Goal: Information Seeking & Learning: Learn about a topic

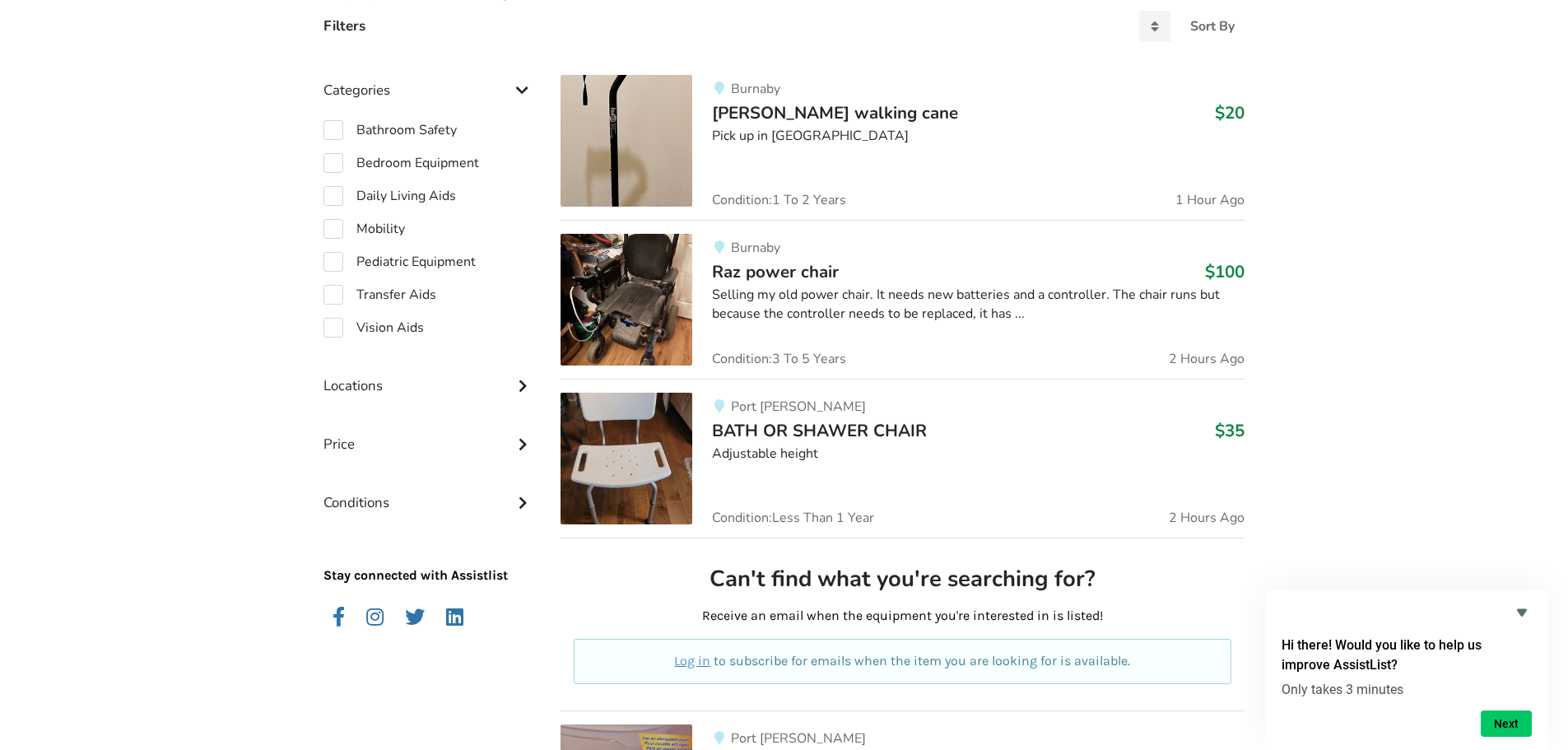
scroll to position [415, 0]
click at [334, 194] on label "Daily Living Aids" at bounding box center [390, 194] width 133 height 19
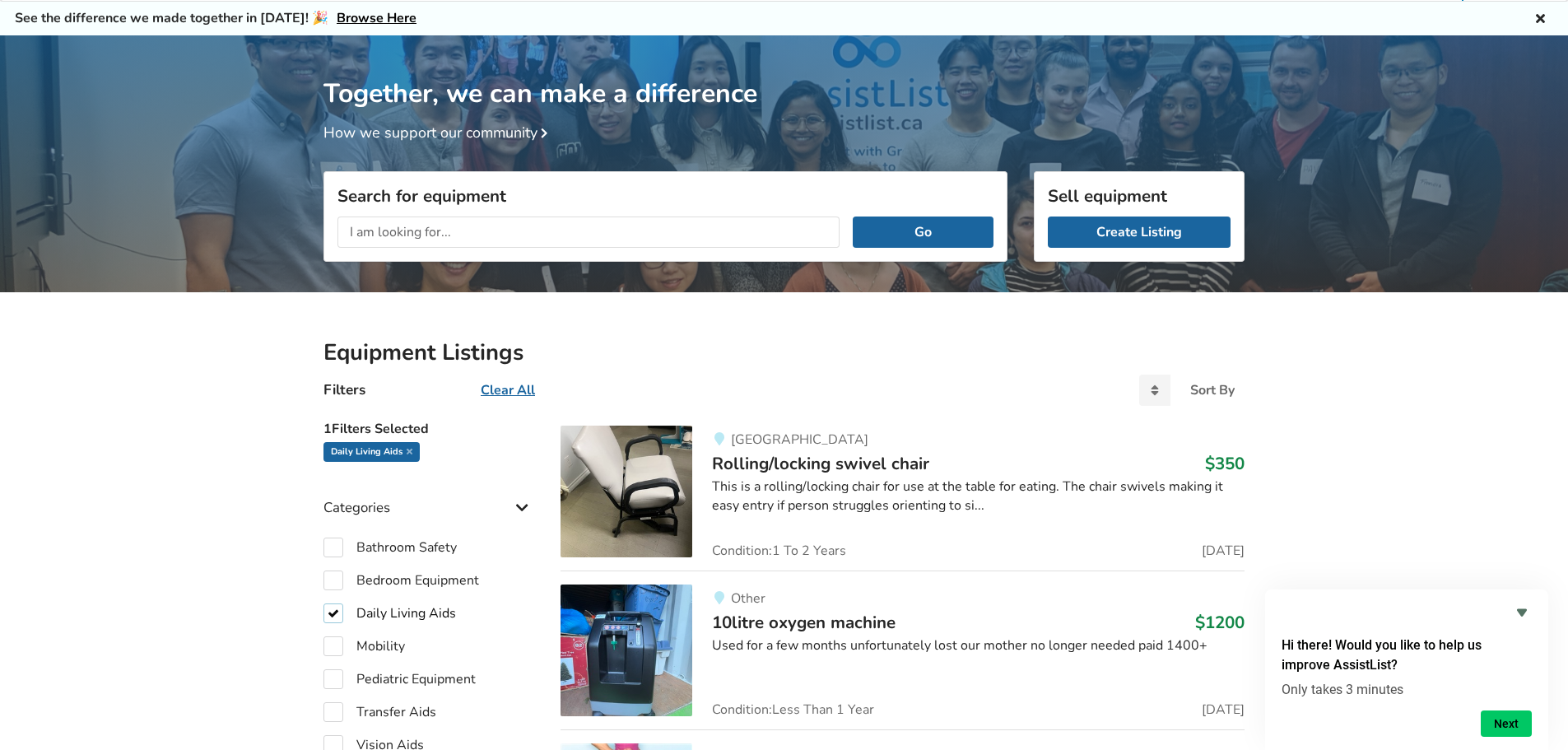
scroll to position [165, 0]
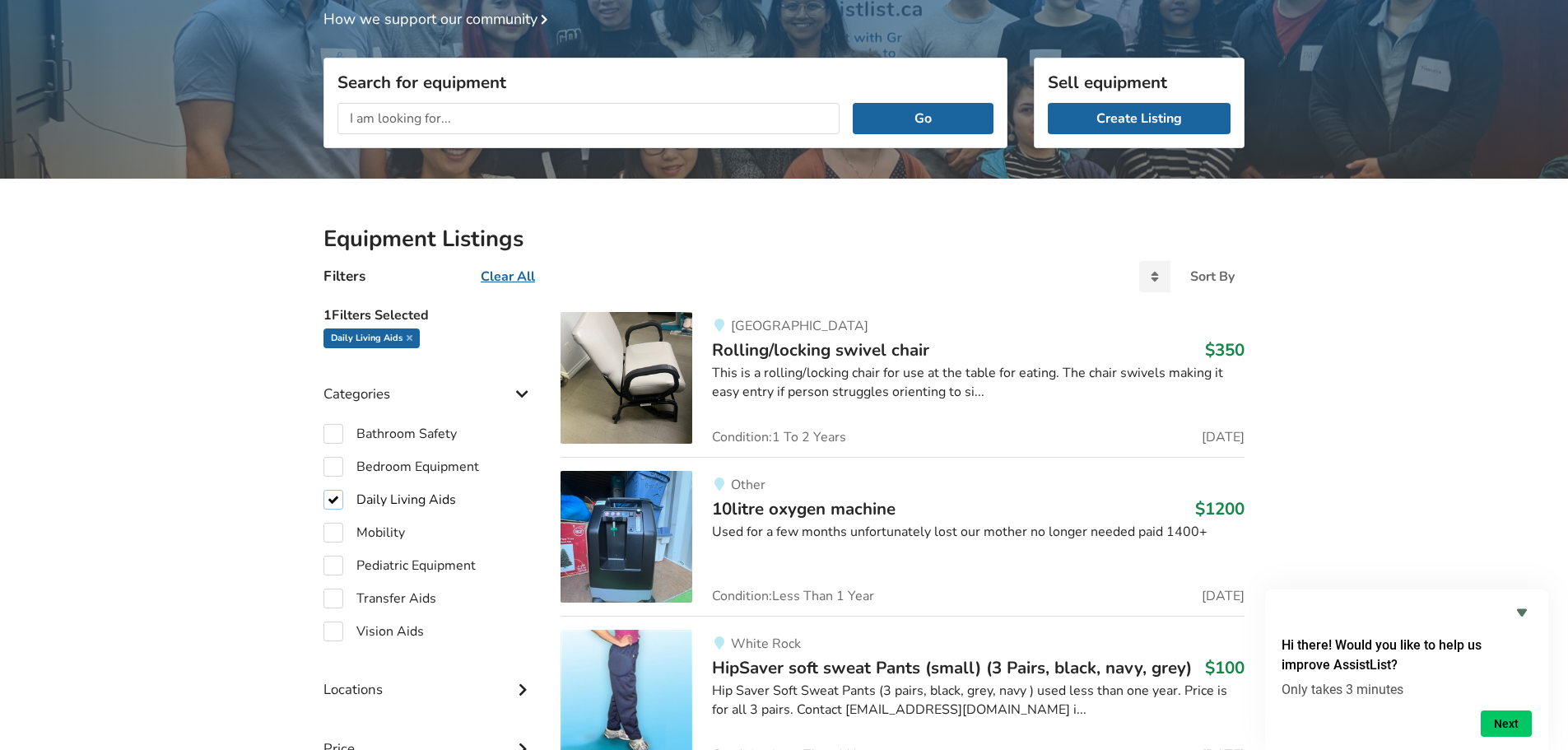
click at [332, 496] on label "Daily Living Aids" at bounding box center [390, 499] width 133 height 19
checkbox input "false"
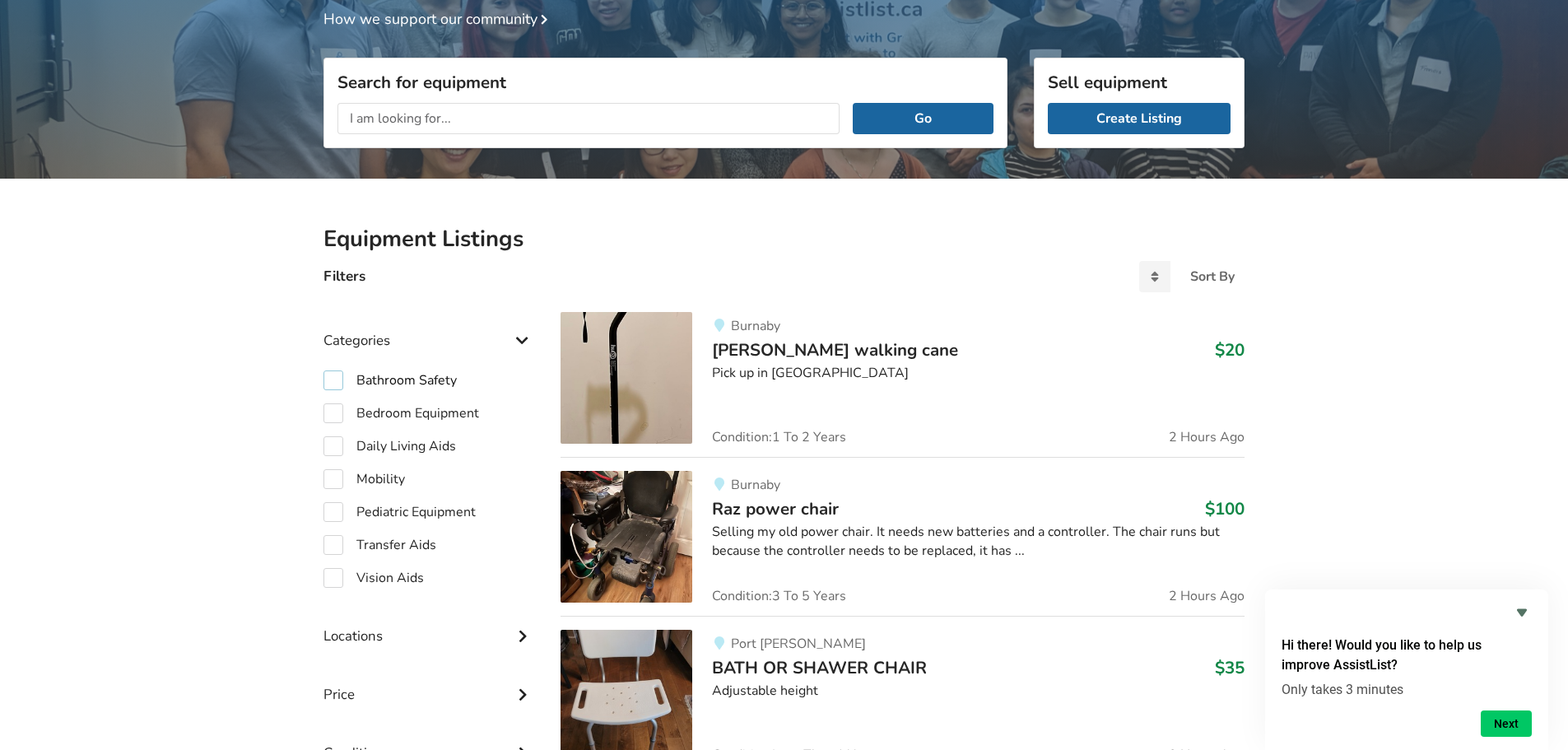
click at [334, 379] on label "Bathroom Safety" at bounding box center [390, 379] width 134 height 19
checkbox input "true"
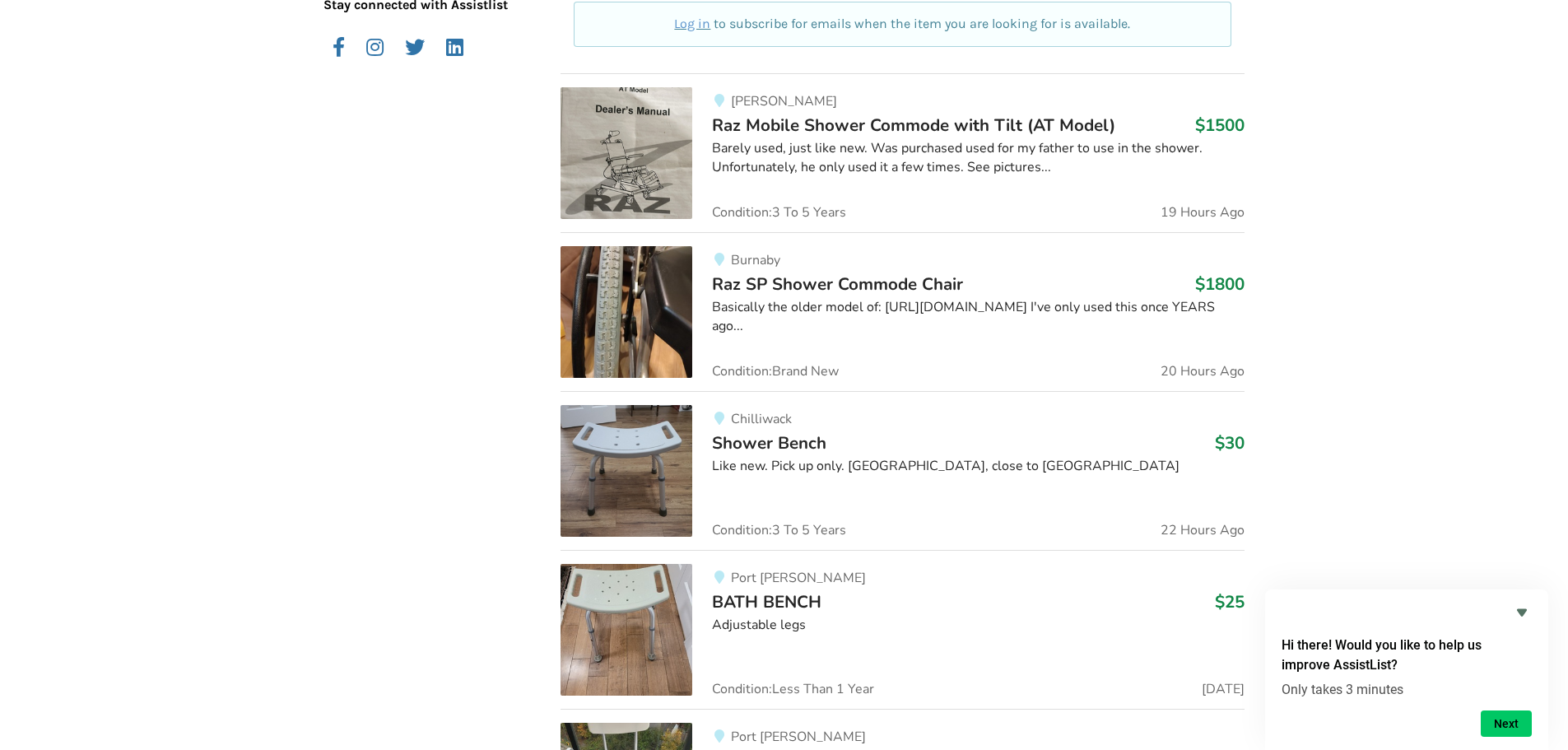
scroll to position [1041, 0]
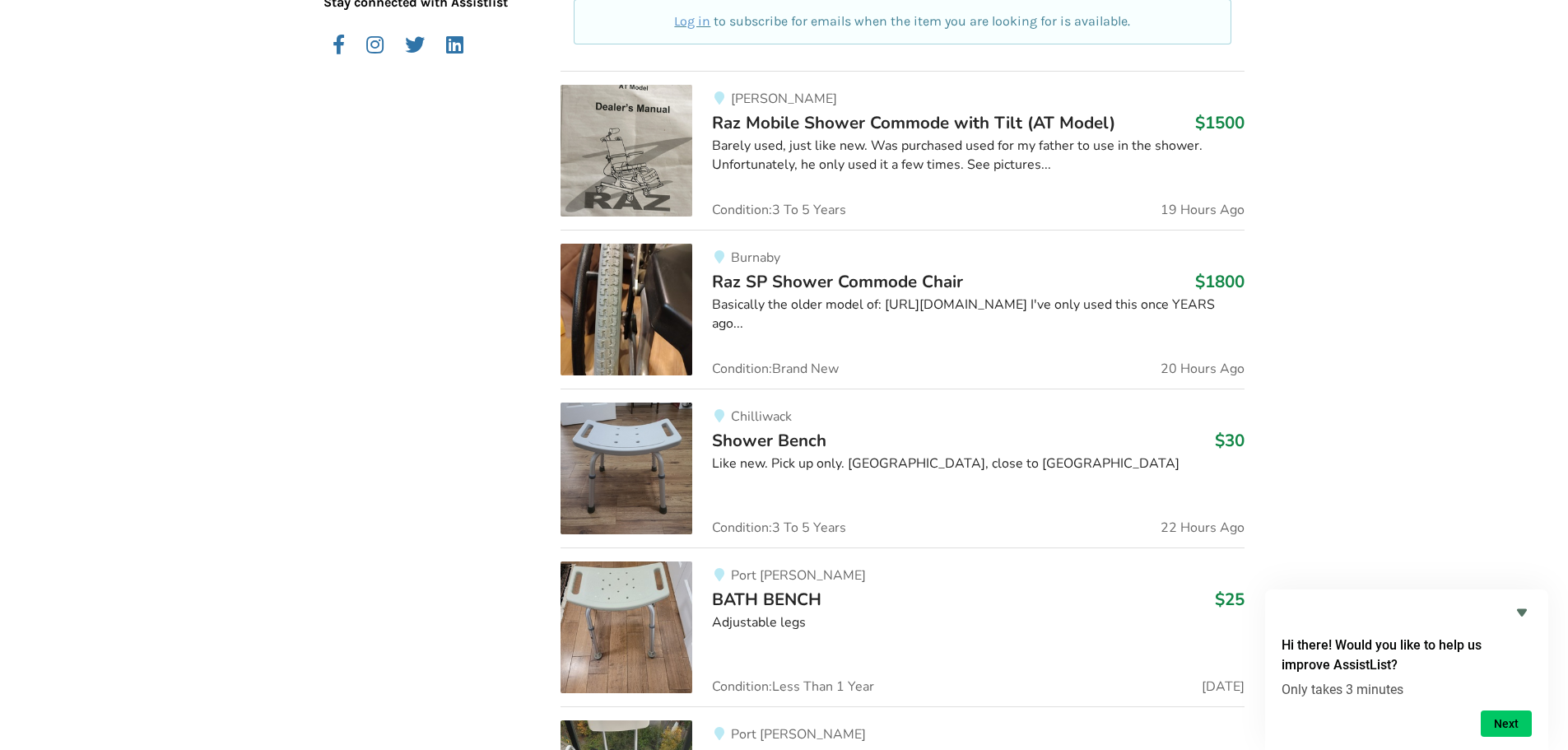
click at [804, 280] on span "Raz SP Shower Commode Chair" at bounding box center [838, 281] width 252 height 23
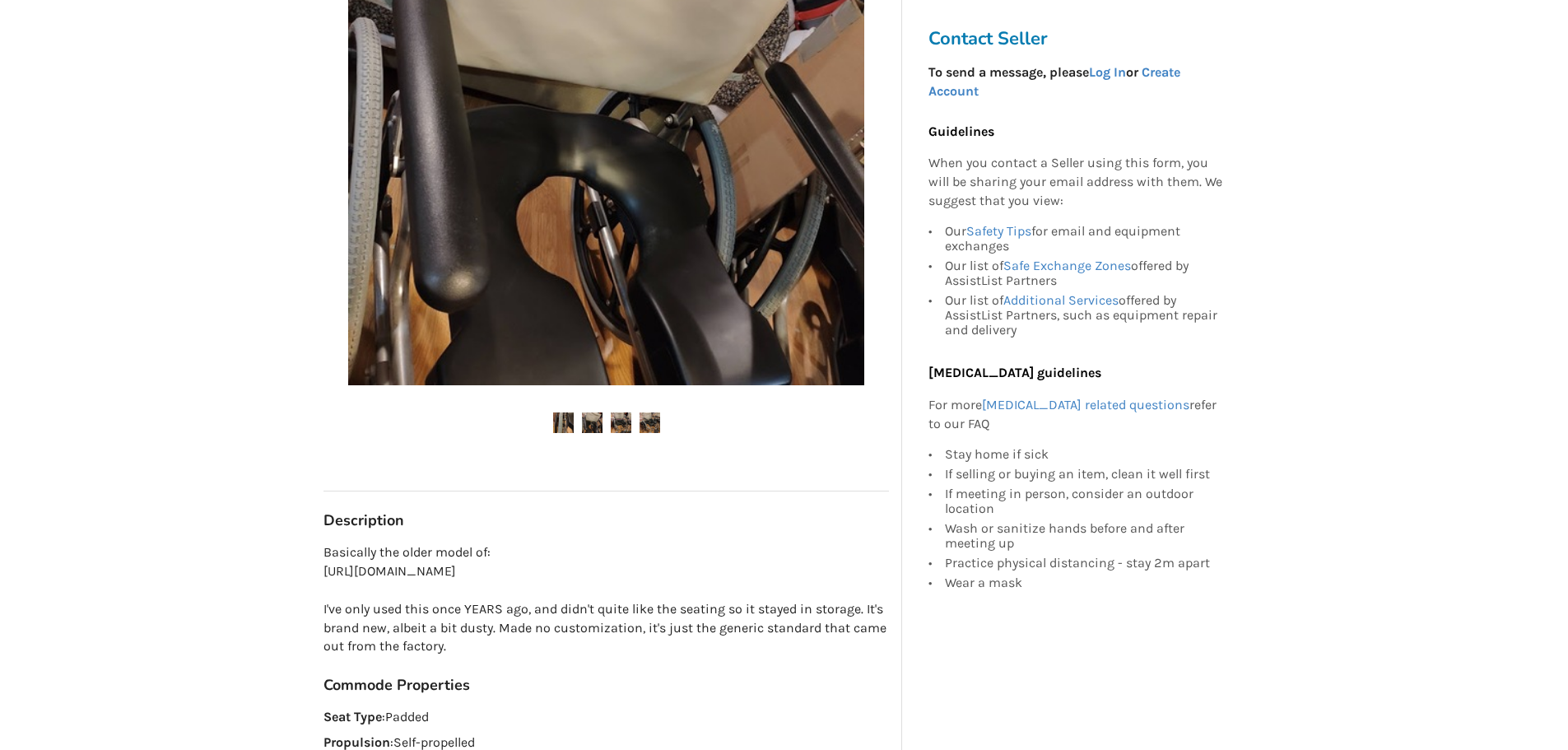
scroll to position [494, 0]
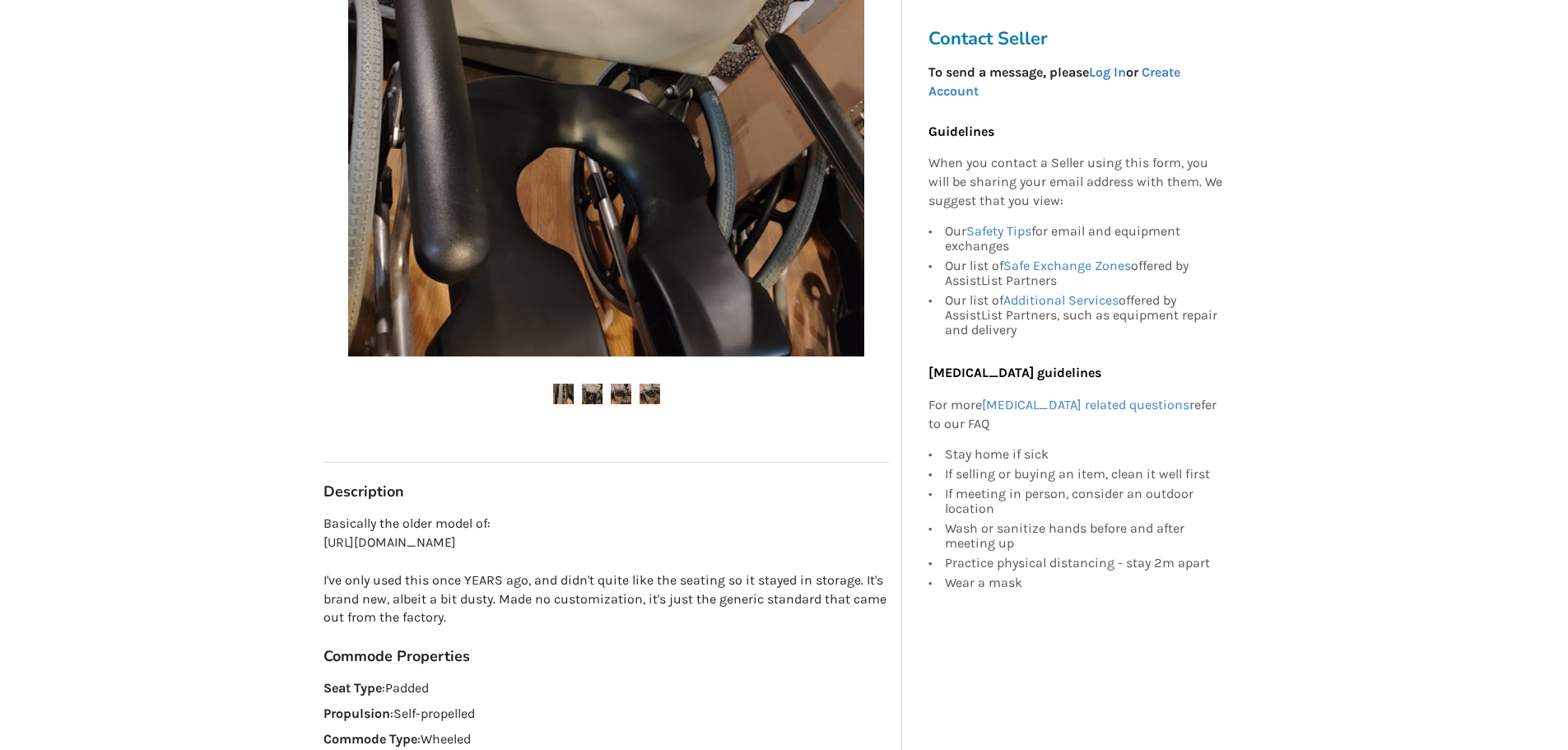
click at [622, 393] on img at bounding box center [621, 393] width 20 height 20
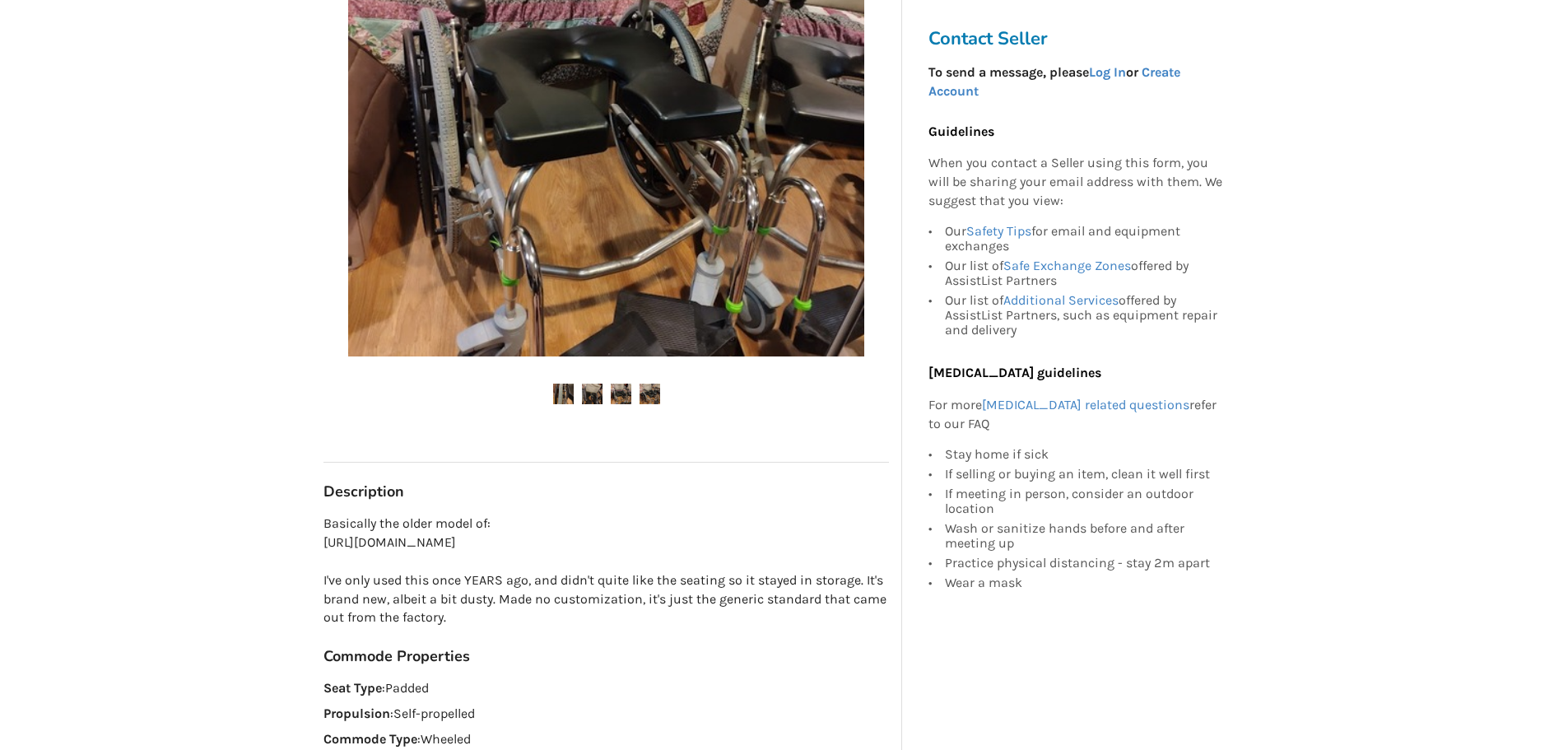
click at [648, 396] on img at bounding box center [649, 393] width 20 height 20
